Goal: Transaction & Acquisition: Purchase product/service

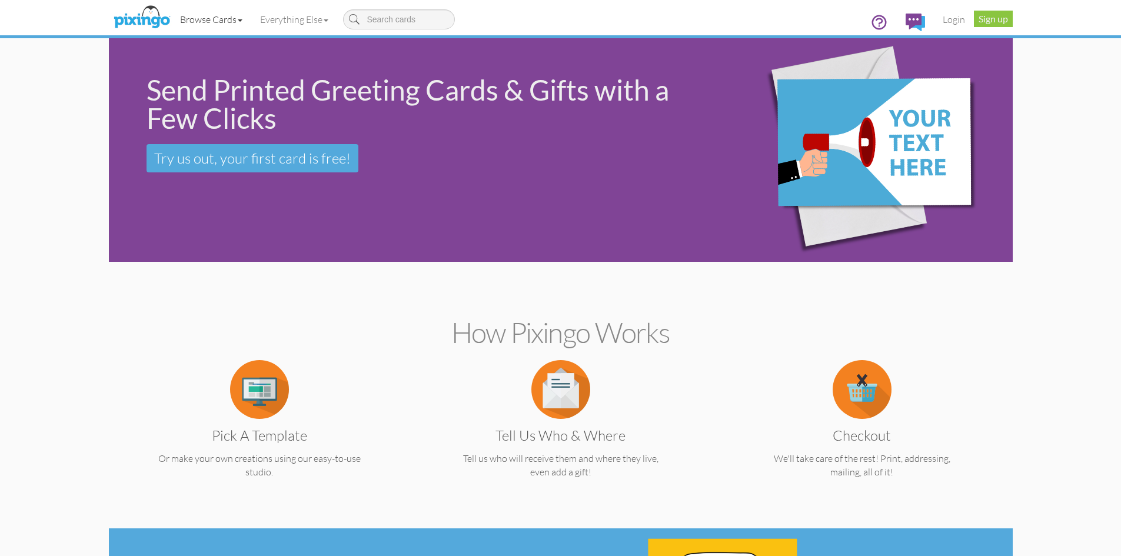
click at [208, 24] on link "Browse Cards" at bounding box center [211, 19] width 80 height 29
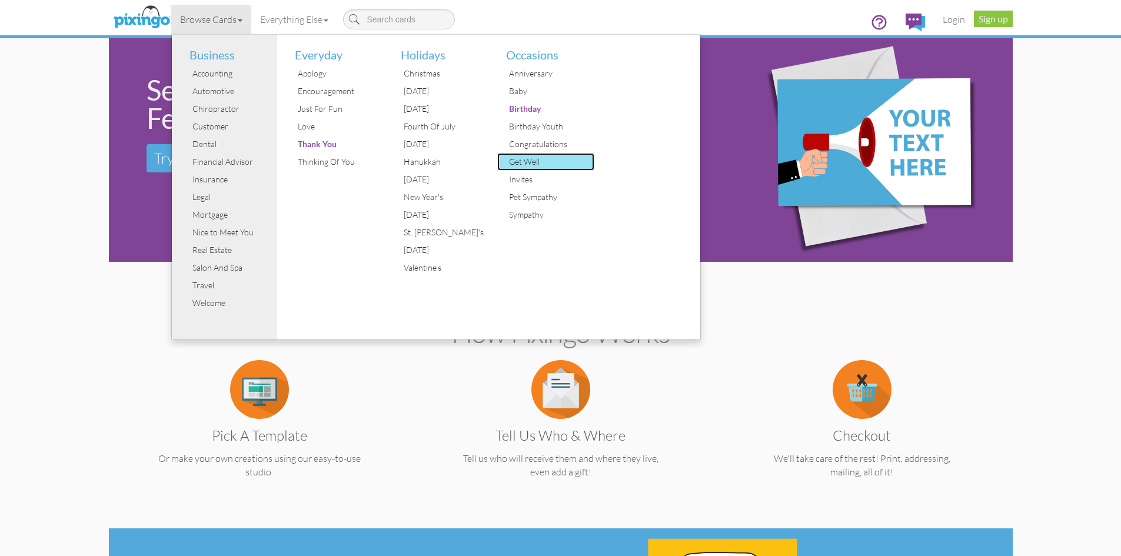
click at [532, 167] on div "Get Well" at bounding box center [550, 162] width 88 height 18
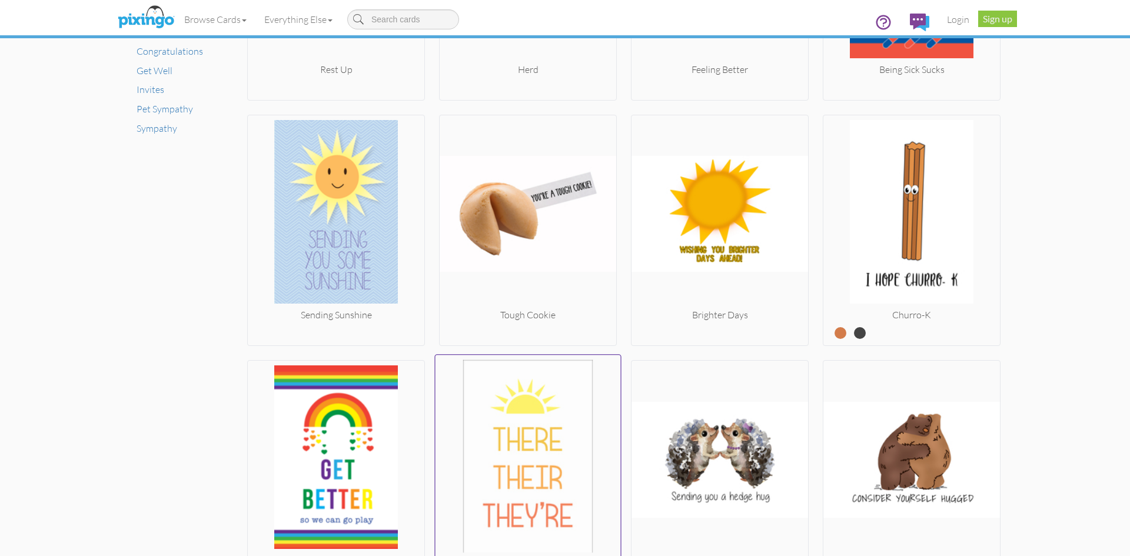
scroll to position [883, 0]
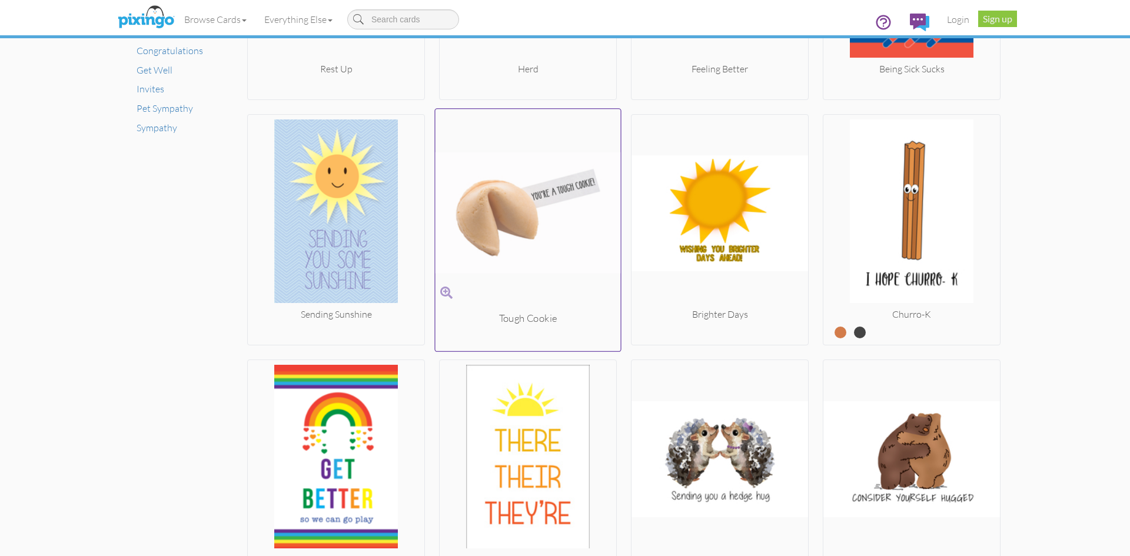
click at [523, 215] on img at bounding box center [528, 213] width 185 height 198
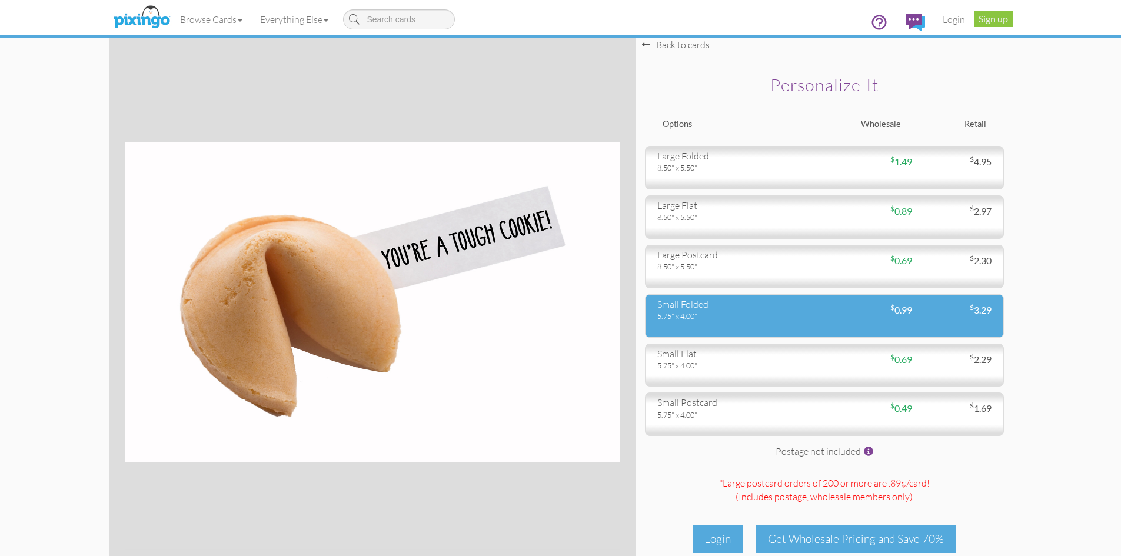
click at [740, 317] on div "5.75" x 4.00"" at bounding box center [737, 316] width 158 height 11
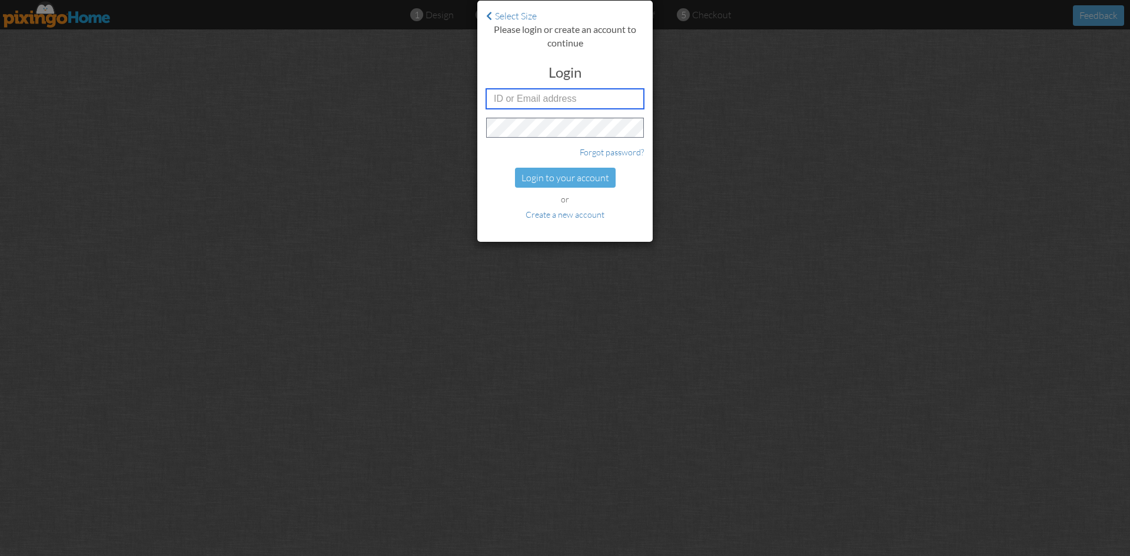
type input "6042"
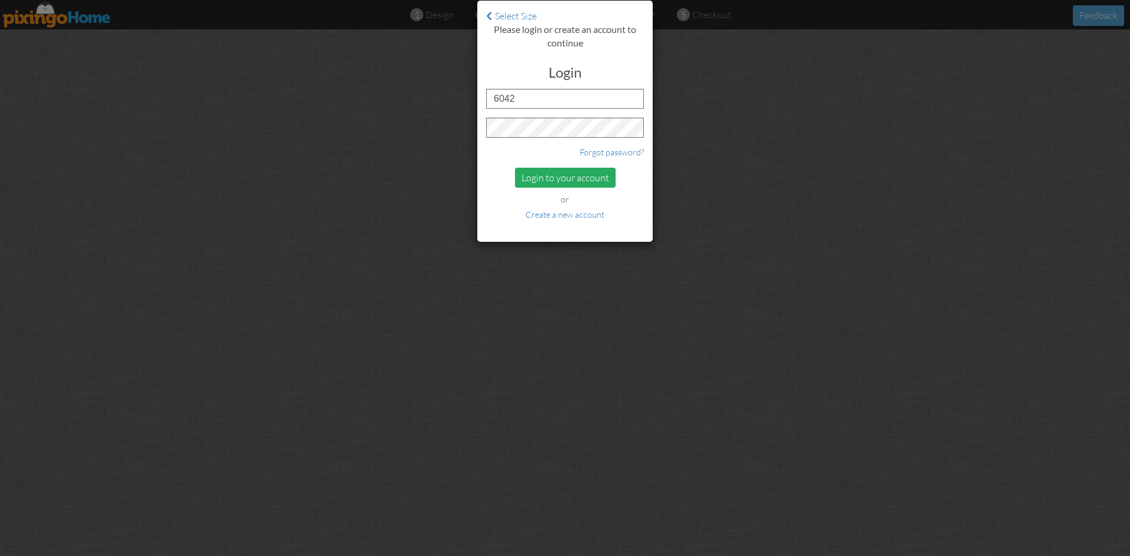
click at [543, 182] on div "Login to your account" at bounding box center [565, 178] width 101 height 21
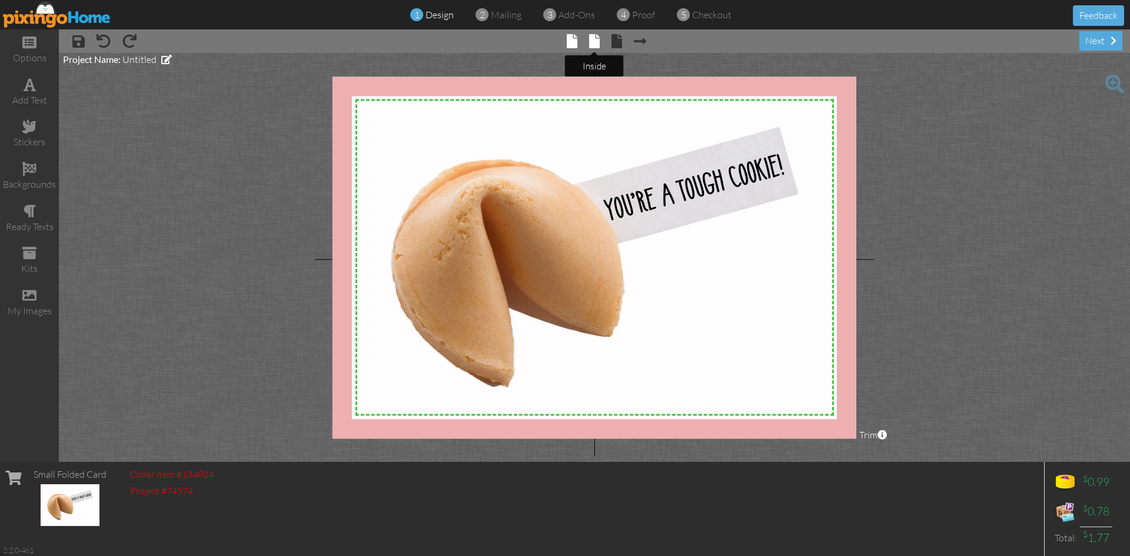
click at [595, 45] on span at bounding box center [594, 41] width 11 height 14
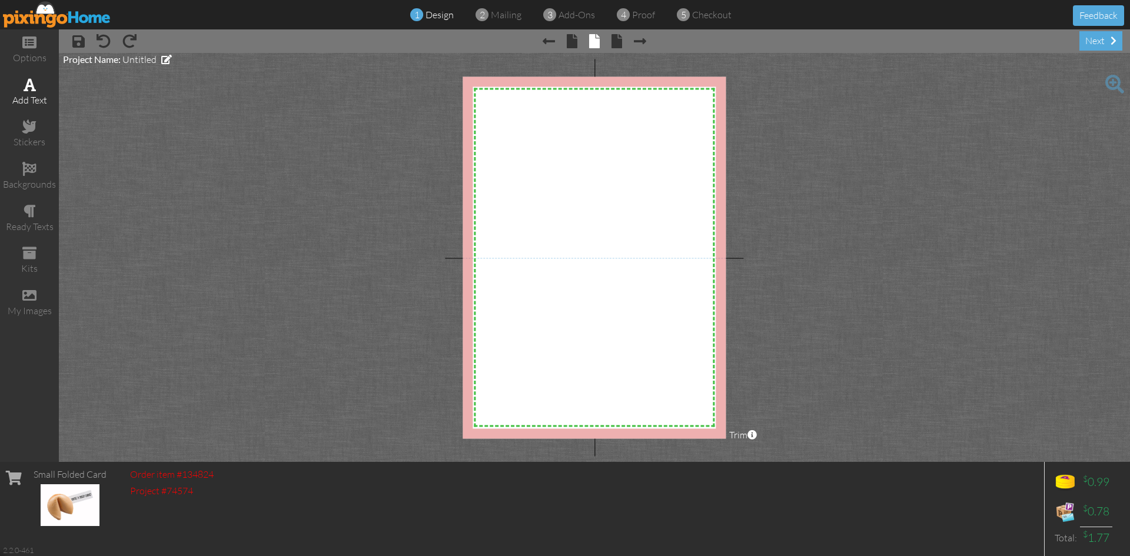
click at [26, 90] on span at bounding box center [30, 85] width 12 height 14
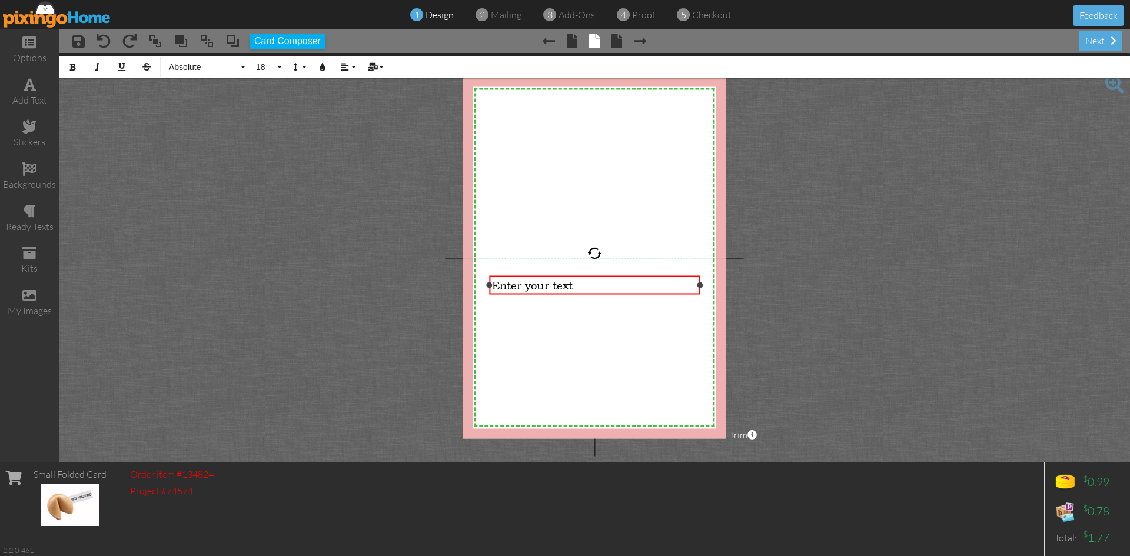
click at [520, 284] on span "Enter your text" at bounding box center [532, 284] width 81 height 13
drag, startPoint x: 579, startPoint y: 284, endPoint x: 452, endPoint y: 287, distance: 127.8
click at [452, 287] on project-studio-wrapper "X X X X X X X X X X X X X X X X X X X X X X X X X X X X X X X X X X X X X X X X…" at bounding box center [594, 257] width 1071 height 409
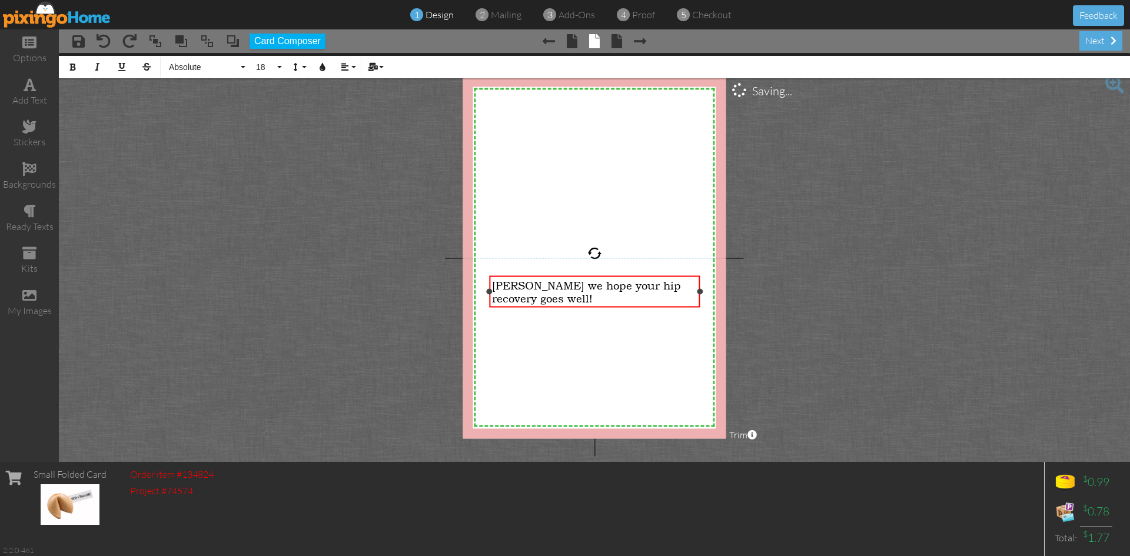
click at [648, 285] on span "[PERSON_NAME] we hope your hip recovery goes well!" at bounding box center [586, 291] width 189 height 26
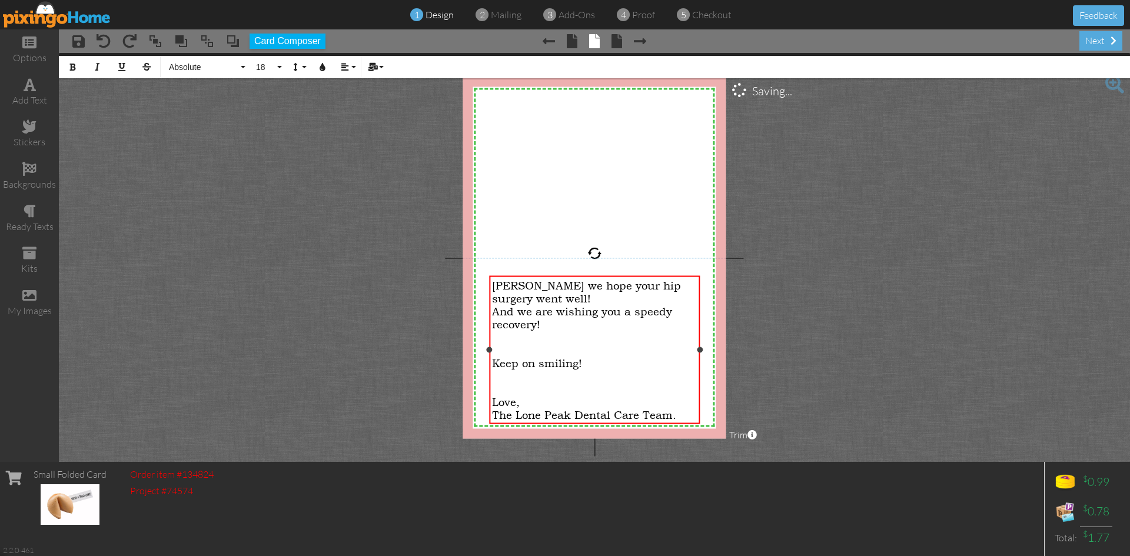
click at [496, 396] on span "Love," at bounding box center [506, 401] width 28 height 13
click at [495, 401] on span "Love," at bounding box center [506, 401] width 28 height 13
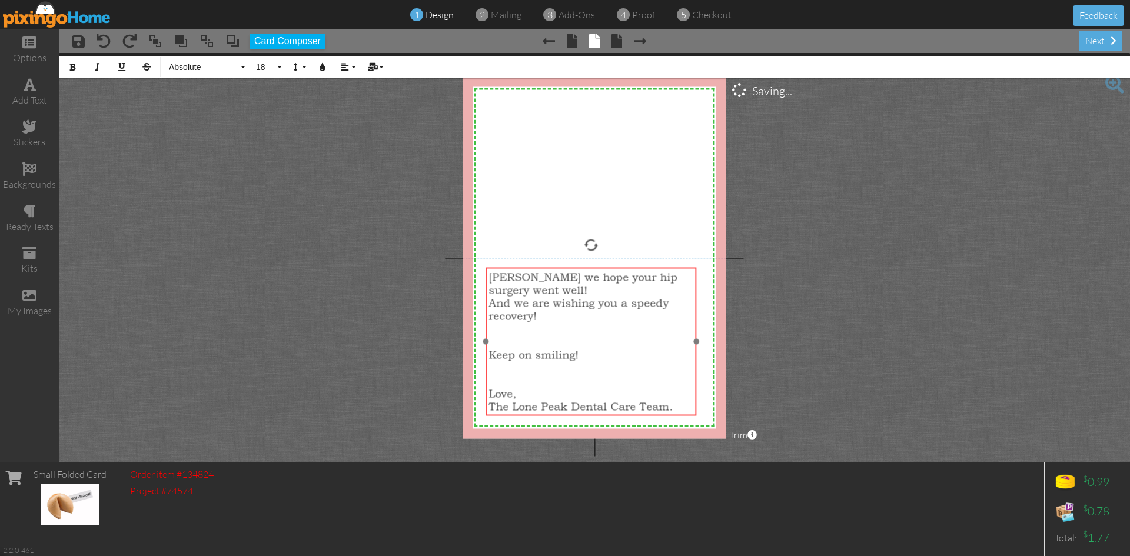
drag, startPoint x: 559, startPoint y: 276, endPoint x: 555, endPoint y: 268, distance: 9.2
click at [555, 268] on div "[PERSON_NAME] we hope your hip surgery went well! And we are wishing you a spee…" at bounding box center [591, 341] width 211 height 148
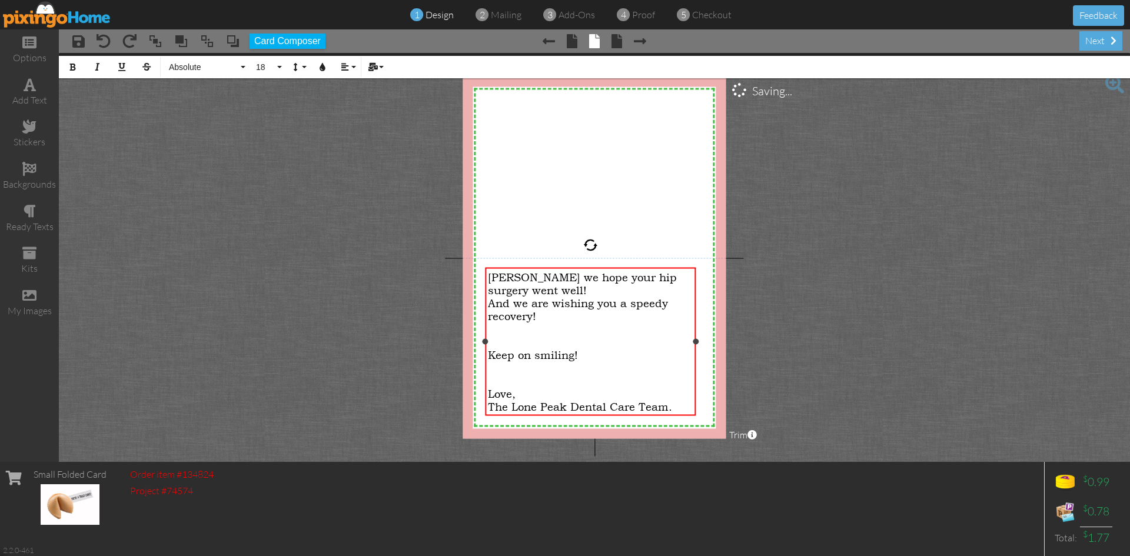
click at [513, 290] on span "[PERSON_NAME] we hope your hip surgery went well!" at bounding box center [582, 283] width 189 height 26
click at [819, 290] on project-studio-wrapper "X X X X X X X X X X X X X X X X X X X X X X X X X X X X X X X X X X X X X X X X…" at bounding box center [594, 257] width 1071 height 409
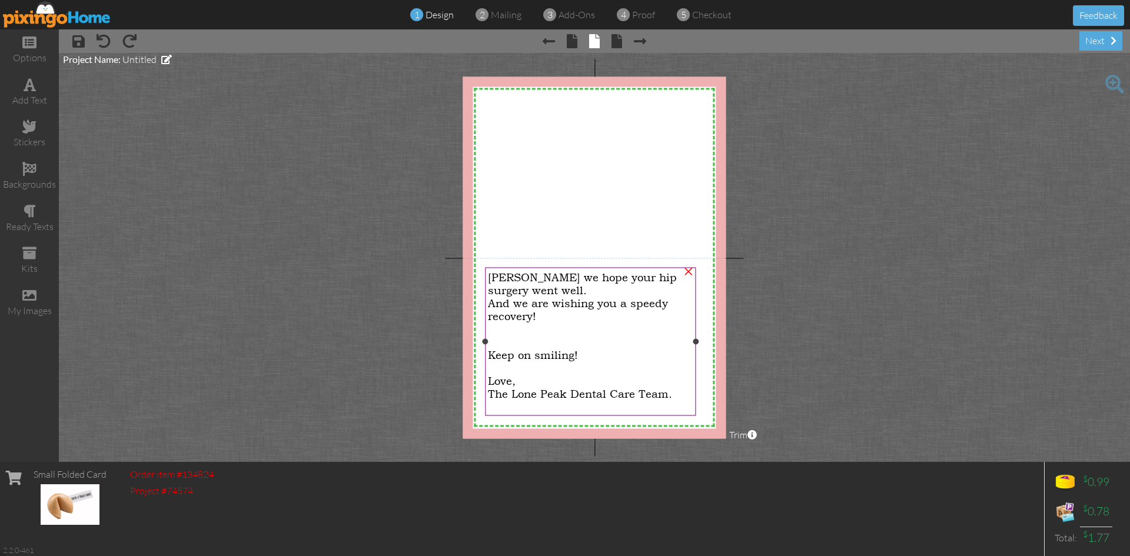
click at [502, 373] on div at bounding box center [590, 367] width 204 height 13
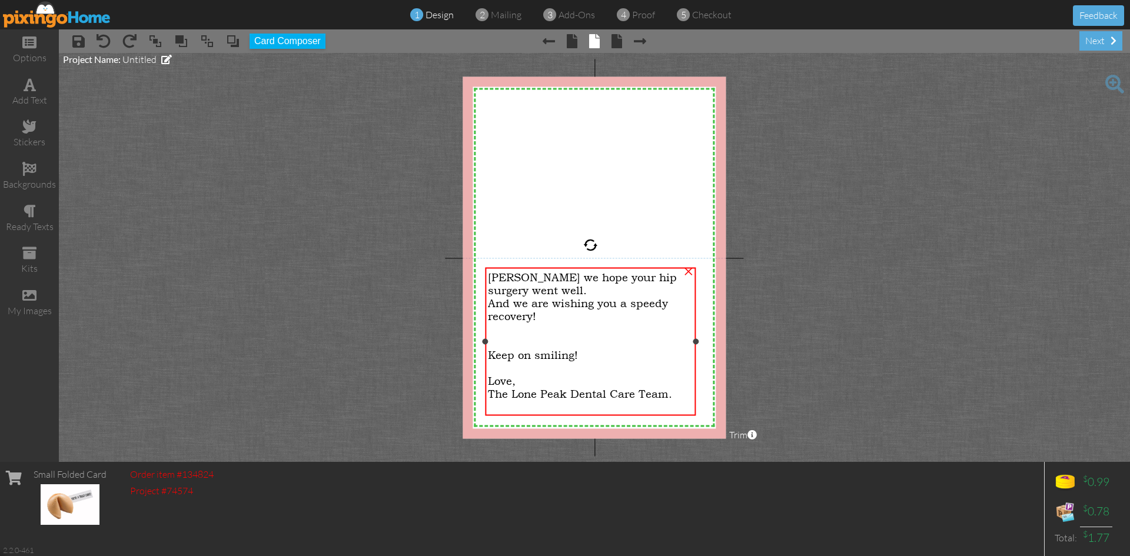
click at [528, 381] on div "Love," at bounding box center [590, 380] width 204 height 13
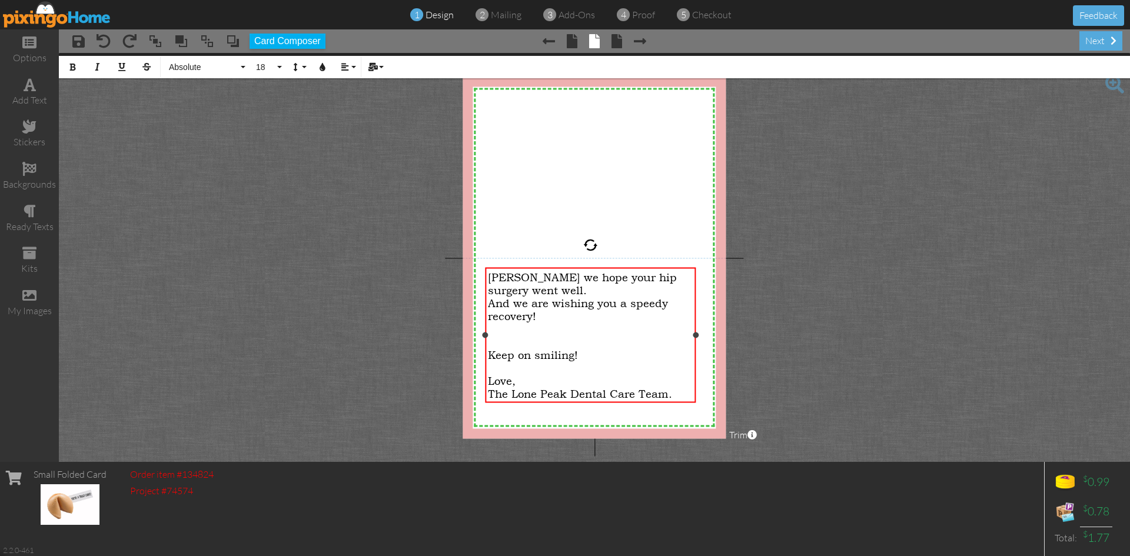
click at [496, 366] on div at bounding box center [590, 367] width 204 height 13
click at [871, 351] on project-studio-wrapper "X X X X X X X X X X X X X X X X X X X X X X X X X X X X X X X X X X X X X X X X…" at bounding box center [594, 257] width 1071 height 409
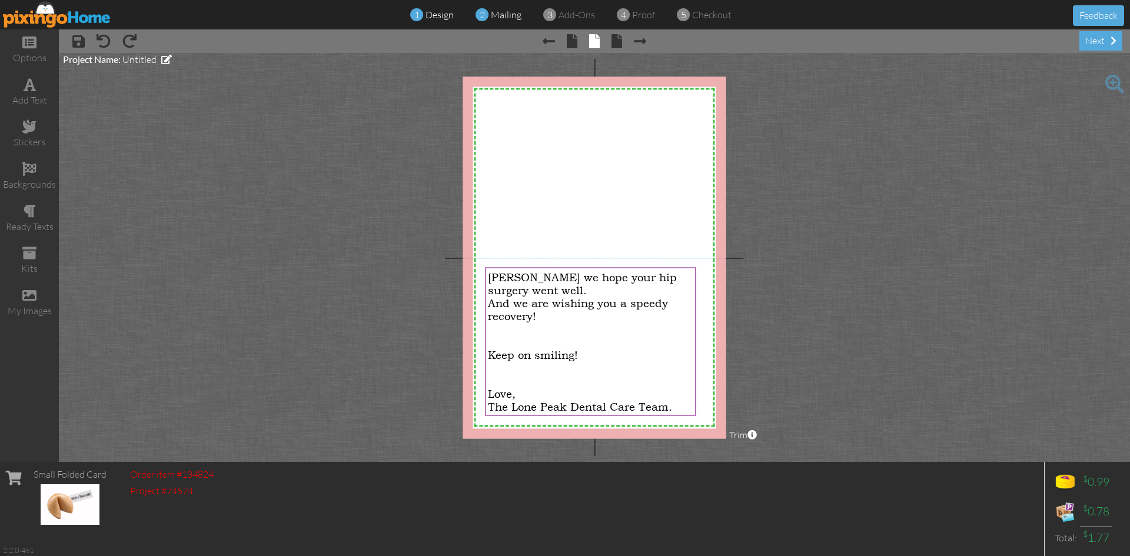
click at [496, 11] on span "mailing" at bounding box center [506, 15] width 31 height 12
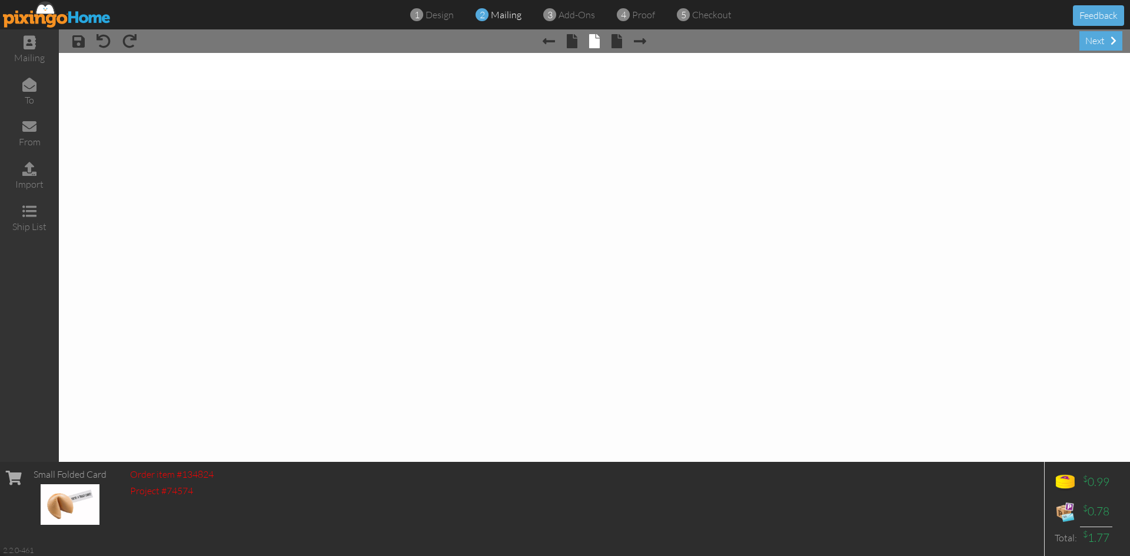
click at [487, 14] on span at bounding box center [482, 15] width 13 height 23
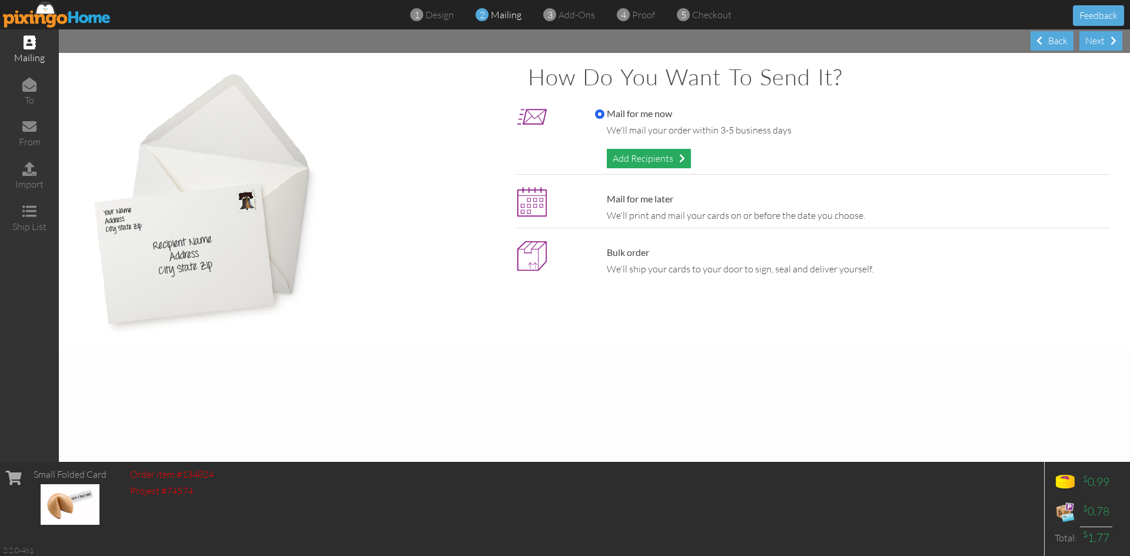
click at [621, 160] on div "Add Recipients" at bounding box center [649, 158] width 84 height 19
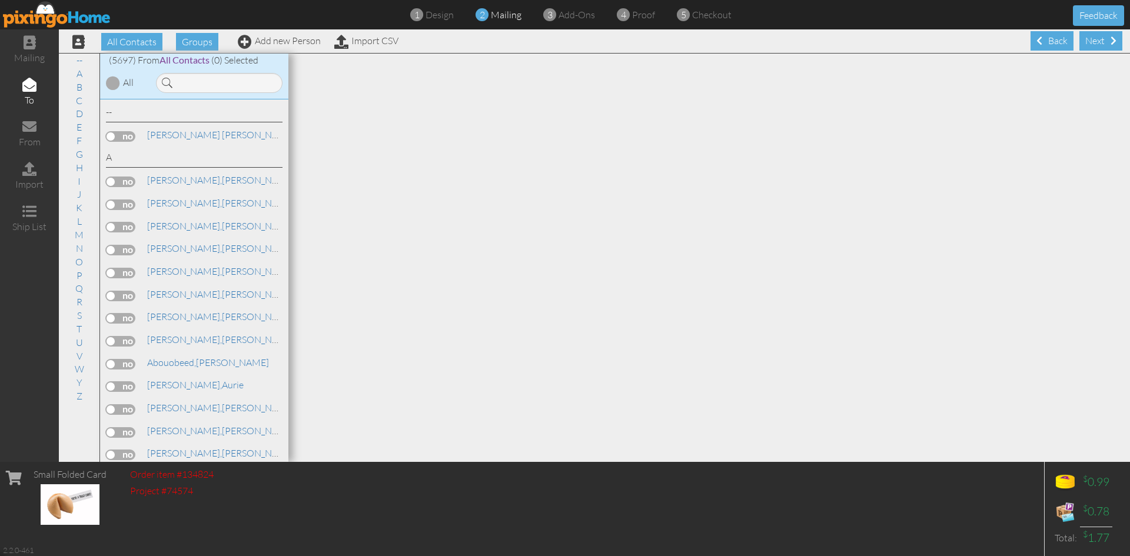
click at [125, 89] on div "All" at bounding box center [123, 81] width 47 height 17
click at [115, 81] on div at bounding box center [113, 83] width 14 height 14
click at [203, 84] on input at bounding box center [219, 83] width 127 height 20
click at [198, 85] on input at bounding box center [219, 83] width 127 height 20
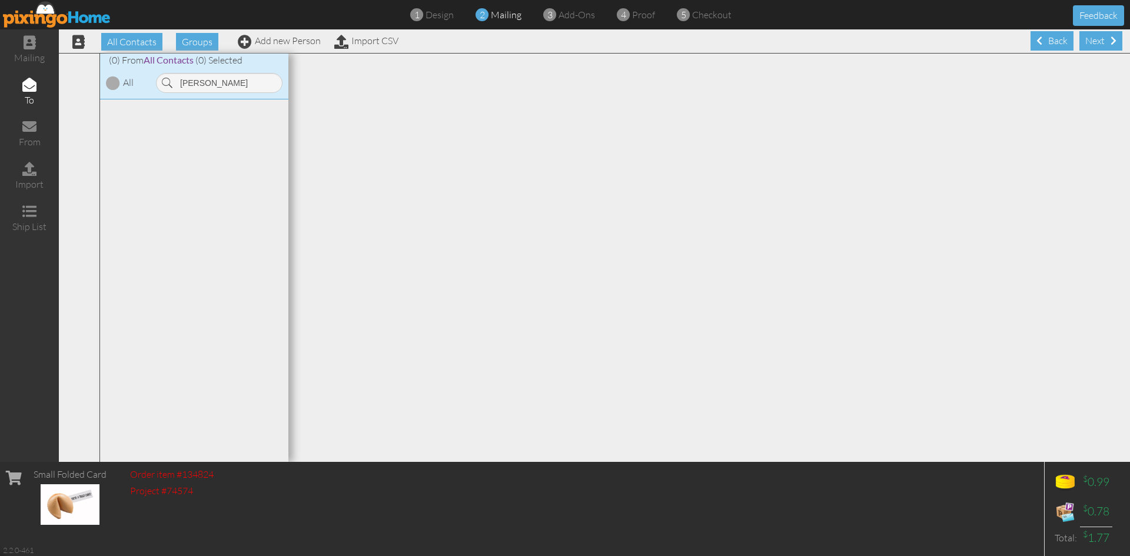
click at [121, 87] on div "All" at bounding box center [123, 81] width 47 height 17
click at [108, 84] on div at bounding box center [113, 83] width 14 height 14
click at [112, 78] on div at bounding box center [113, 83] width 14 height 14
drag, startPoint x: 231, startPoint y: 88, endPoint x: 148, endPoint y: 99, distance: 84.3
click at [148, 99] on div "(0) From All Contacts (0) Selected All [PERSON_NAME]" at bounding box center [194, 258] width 188 height 409
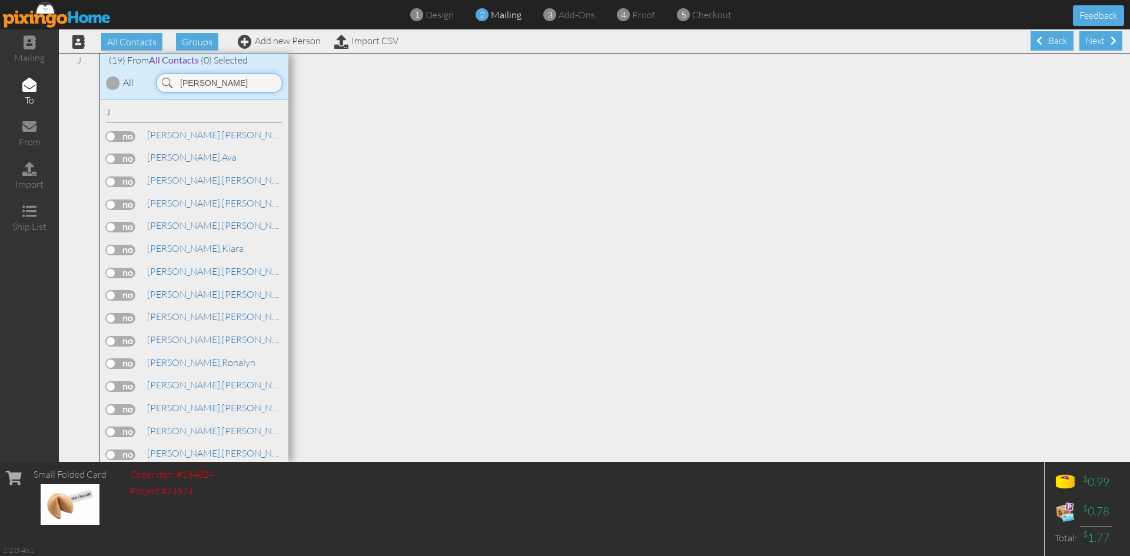
type input "[PERSON_NAME]"
